Goal: Obtain resource: Download file/media

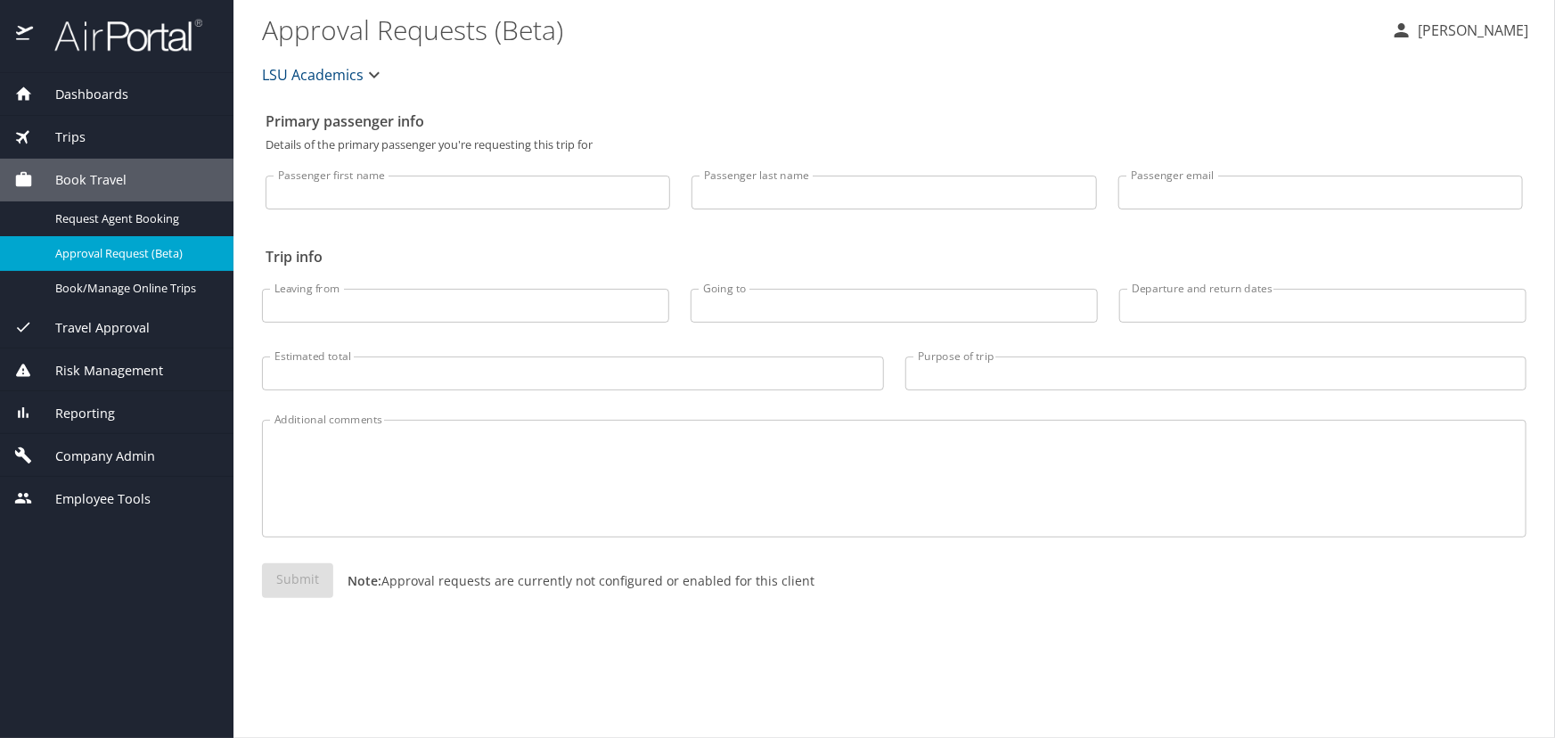
click at [95, 131] on div "Trips" at bounding box center [116, 137] width 205 height 20
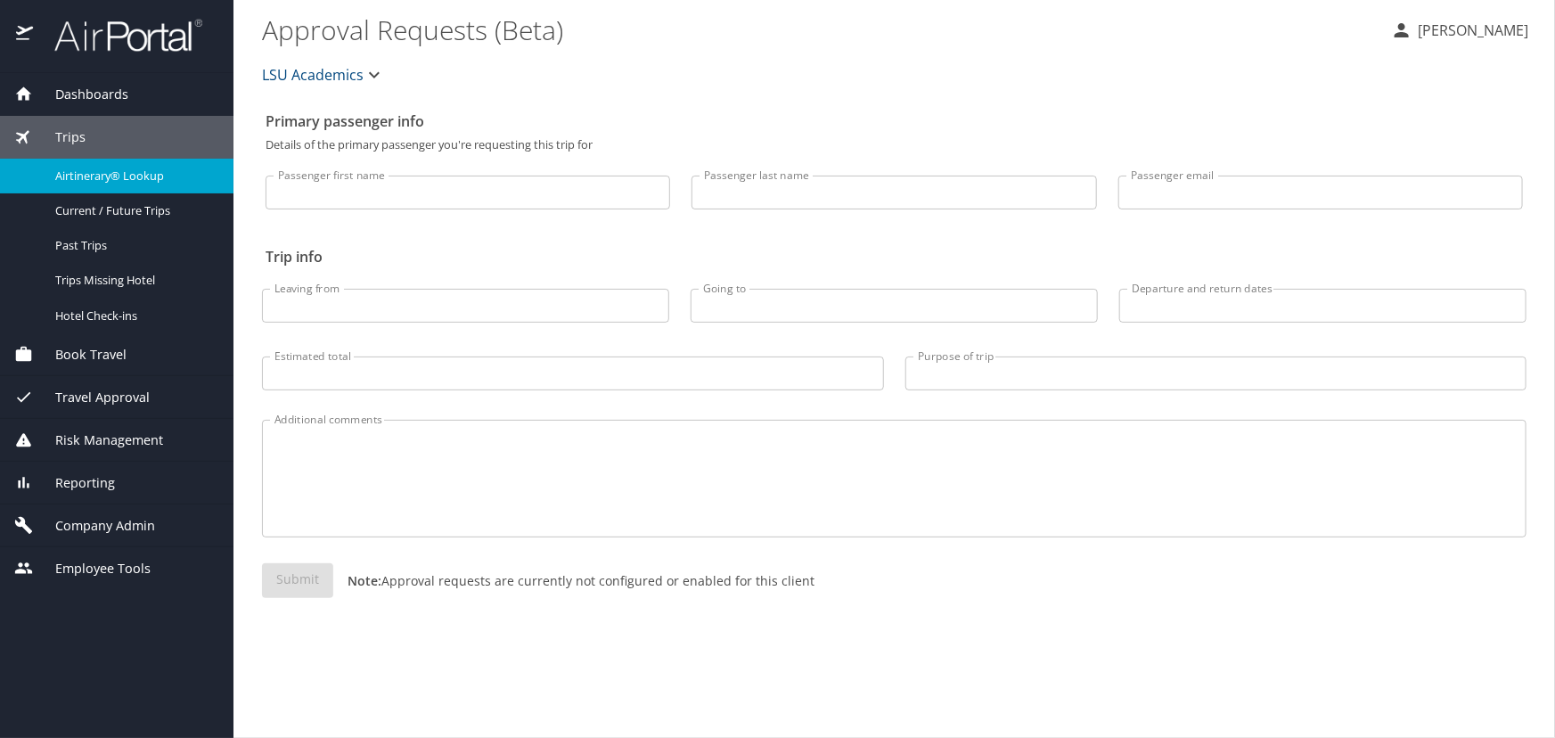
click at [81, 178] on span "Airtinerary® Lookup" at bounding box center [133, 175] width 157 height 17
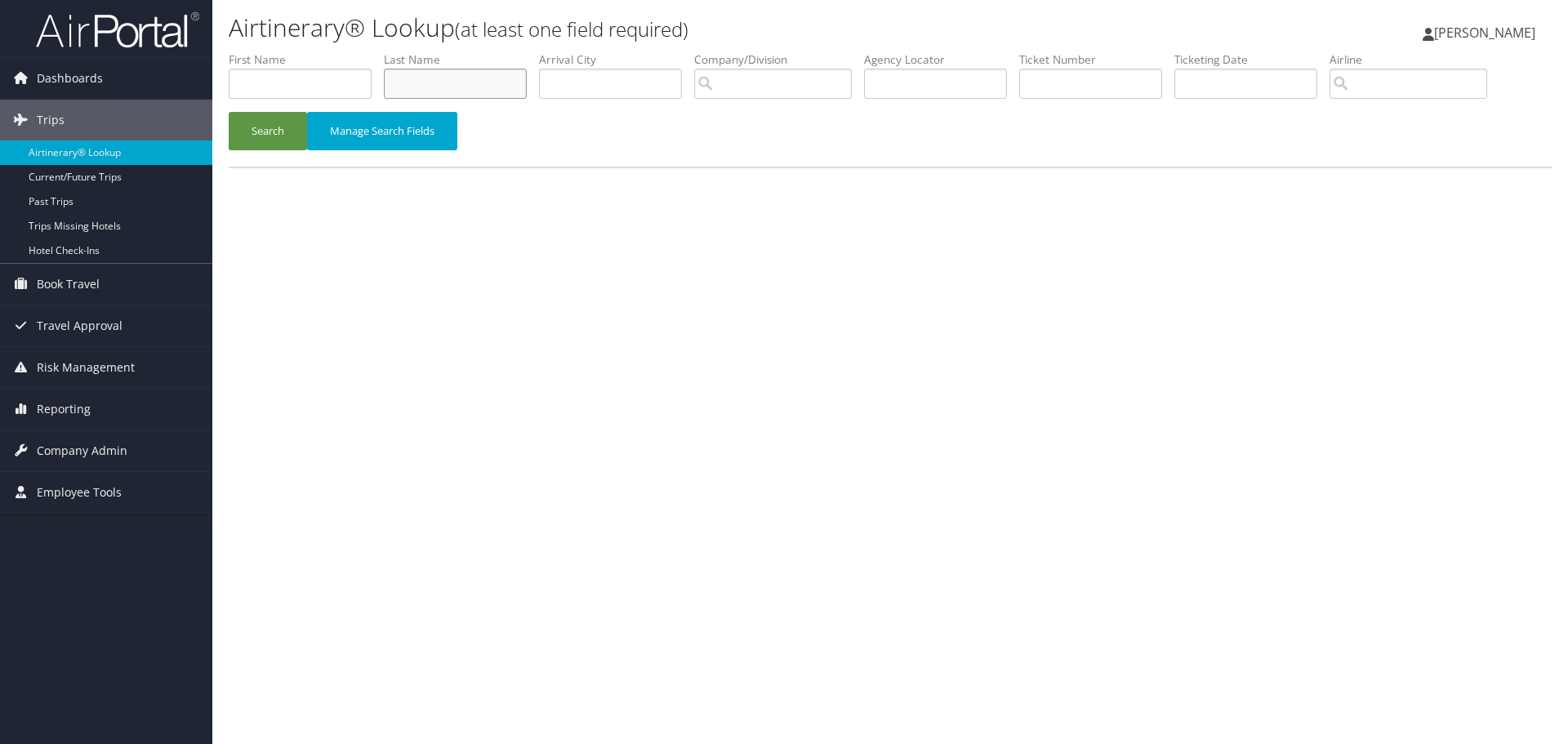
click at [435, 80] on input "text" at bounding box center [455, 83] width 143 height 30
click at [228, 112] on button "Search" at bounding box center [268, 131] width 79 height 38
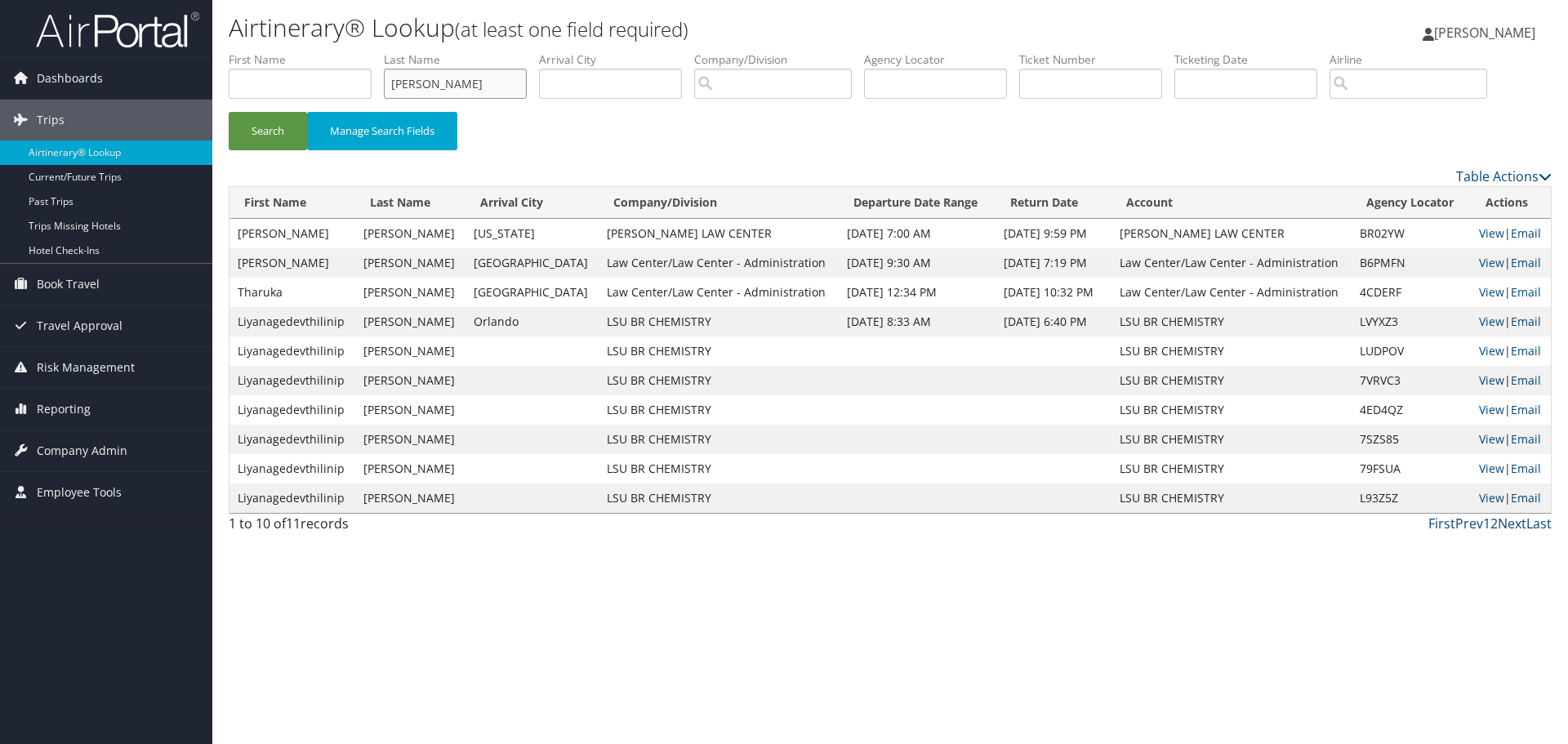
drag, startPoint x: 473, startPoint y: 82, endPoint x: 243, endPoint y: 90, distance: 230.1
click at [279, 51] on ul "First Name Last Name fernando Departure City Arrival City Company/Division Airp…" at bounding box center [889, 51] width 1322 height 0
type input "albini"
click at [228, 112] on button "Search" at bounding box center [268, 131] width 79 height 38
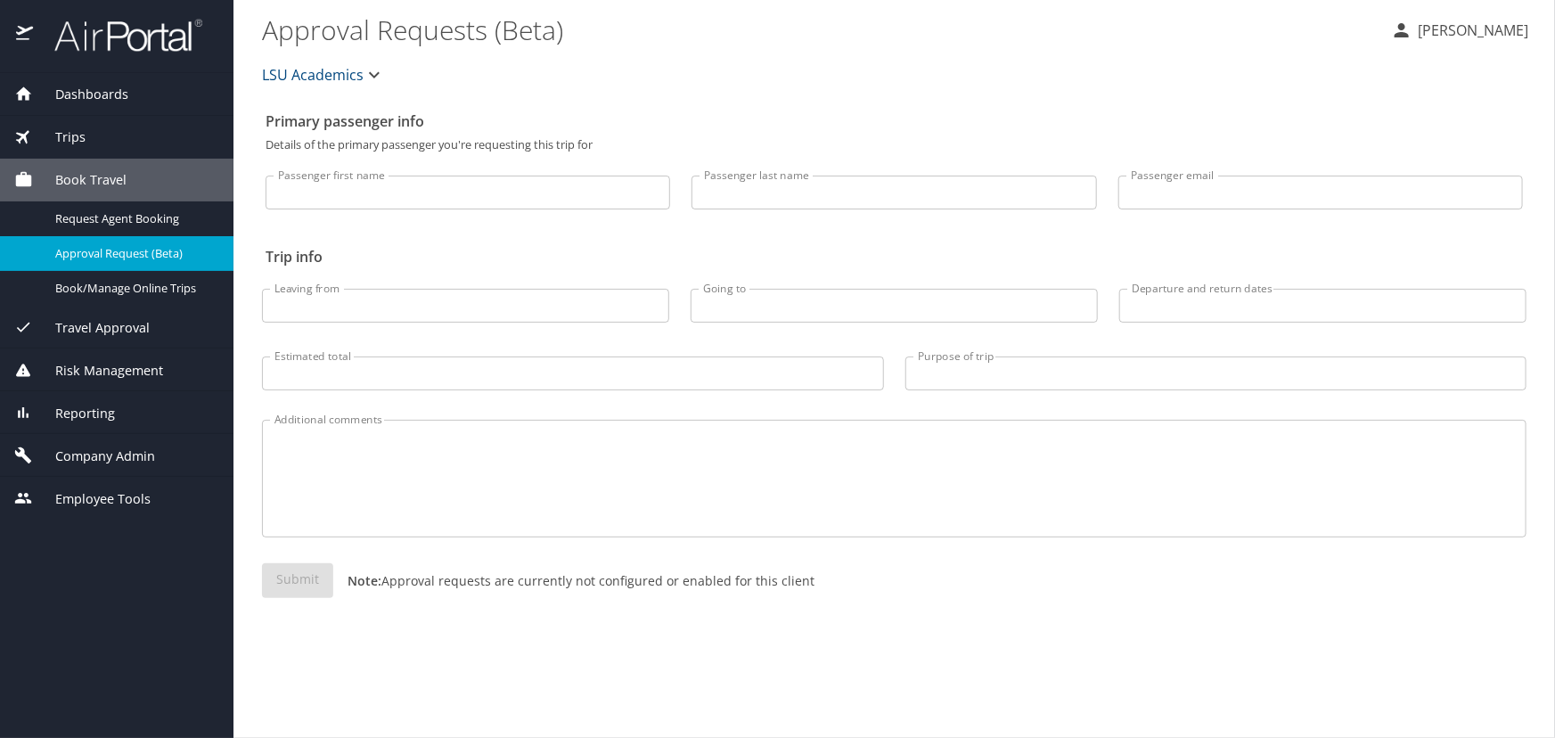
click at [178, 135] on div "Trips" at bounding box center [116, 137] width 205 height 20
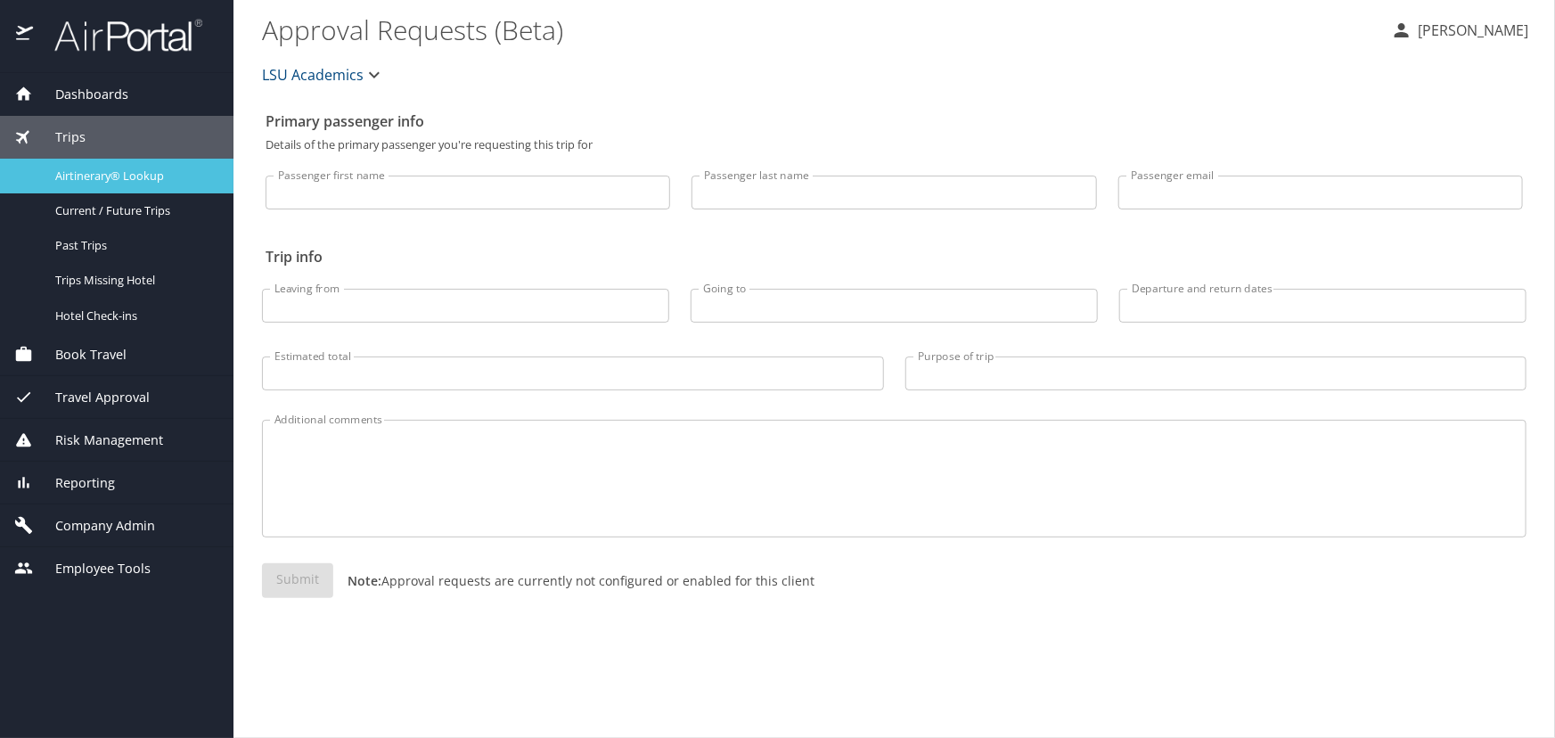
click at [151, 176] on span "Airtinerary® Lookup" at bounding box center [133, 175] width 157 height 17
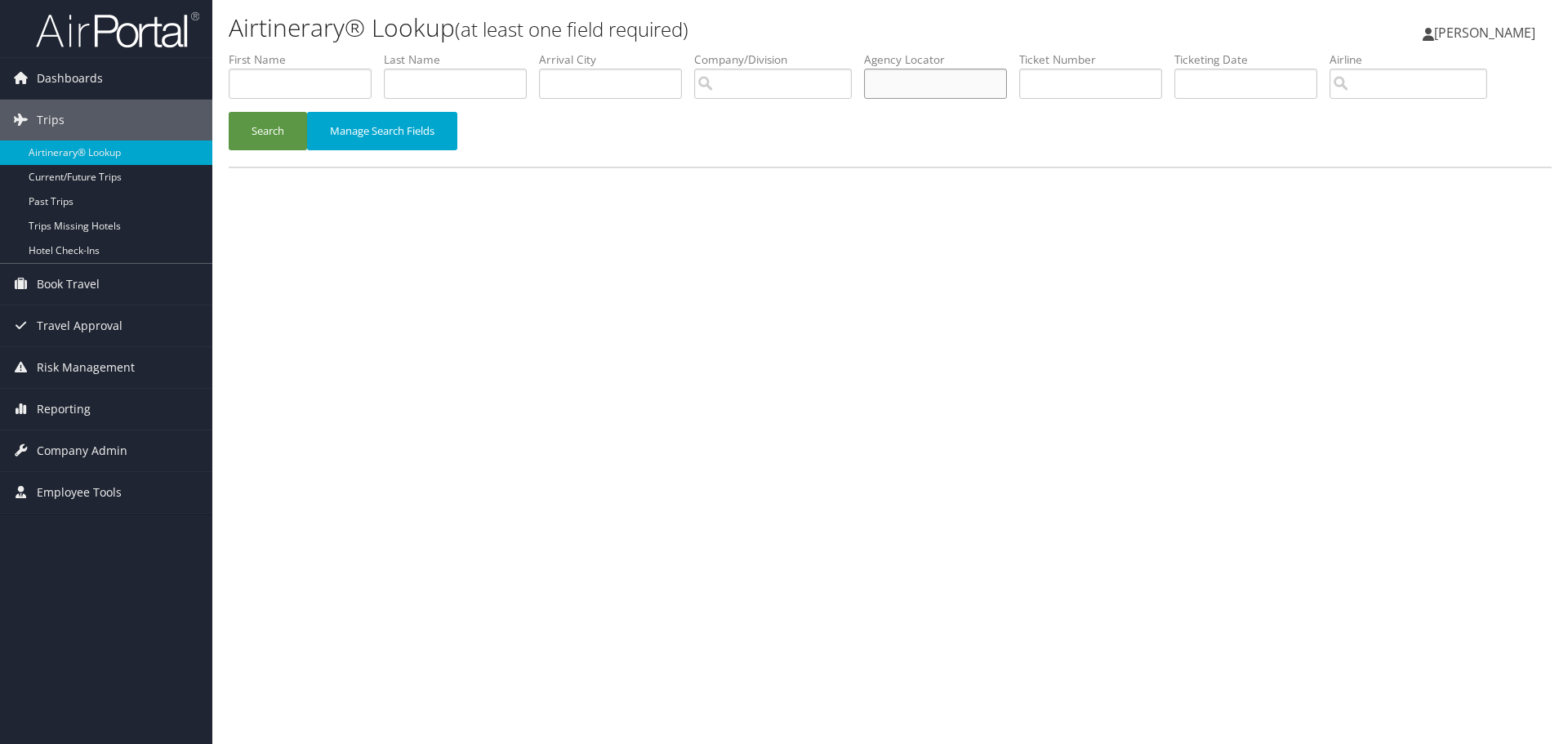
click at [930, 92] on input "text" at bounding box center [936, 83] width 143 height 30
type input "cfrm5h"
click at [228, 112] on button "Search" at bounding box center [268, 131] width 79 height 38
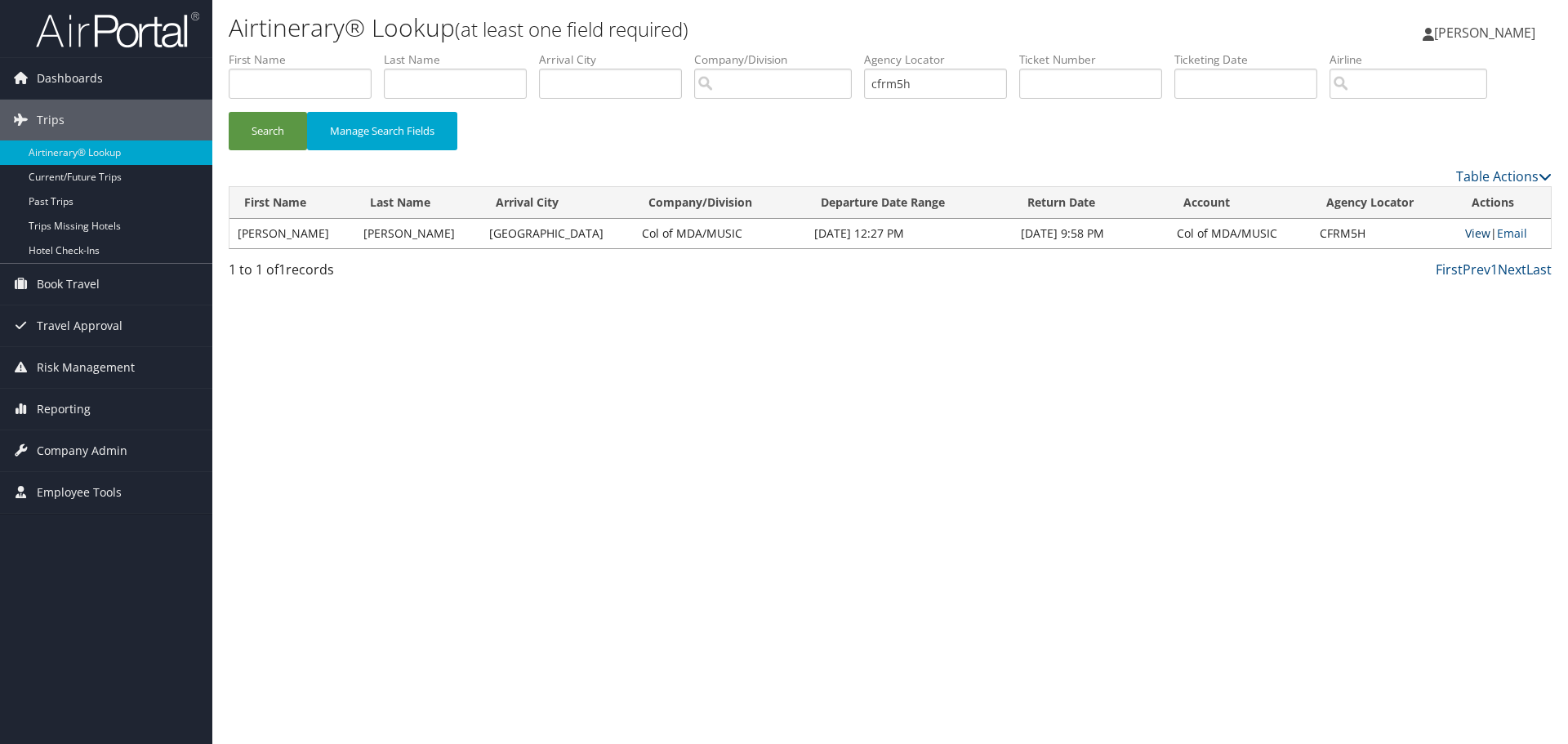
click at [1468, 235] on link "View" at bounding box center [1477, 233] width 26 height 16
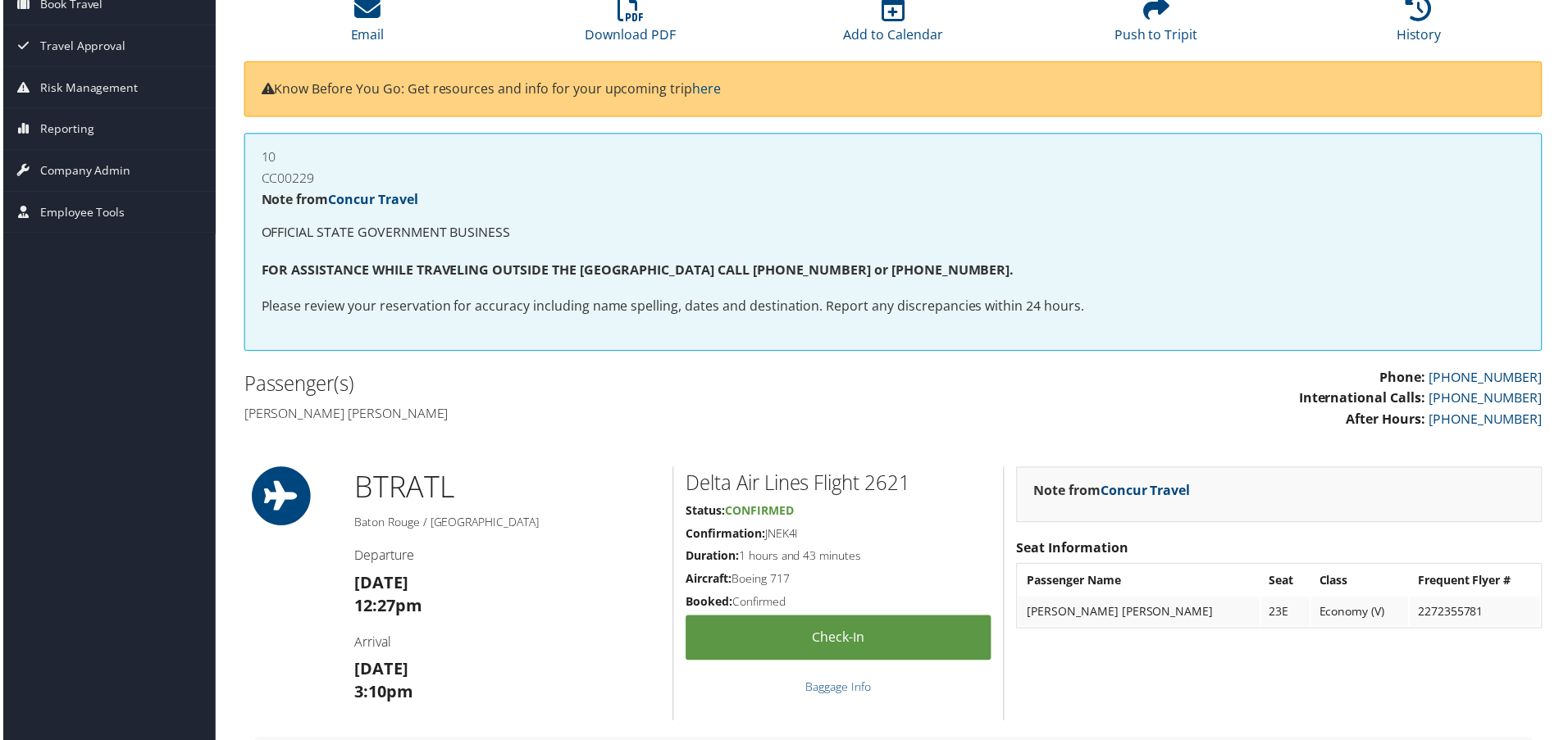
scroll to position [82, 0]
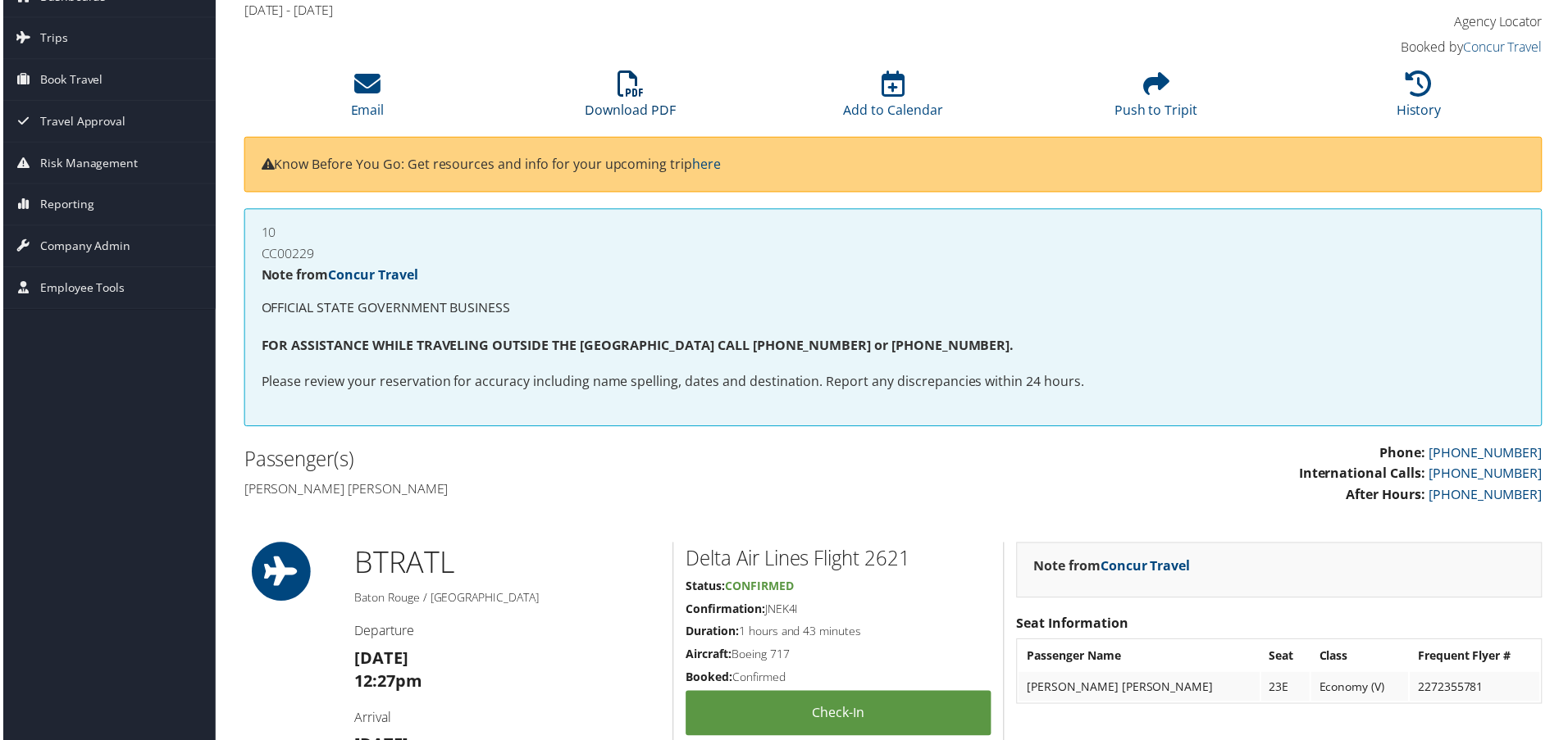
click at [621, 102] on link "Download PDF" at bounding box center [630, 99] width 91 height 40
